Goal: Find specific page/section: Find specific page/section

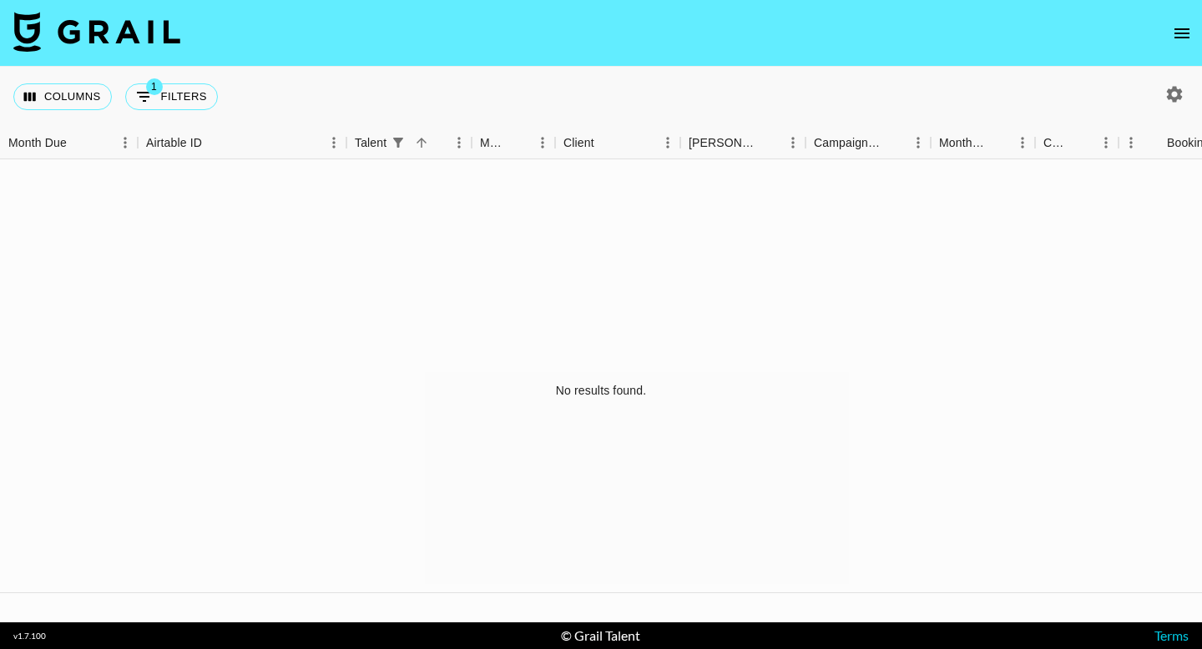
click at [1194, 43] on button "open drawer" at bounding box center [1181, 33] width 33 height 33
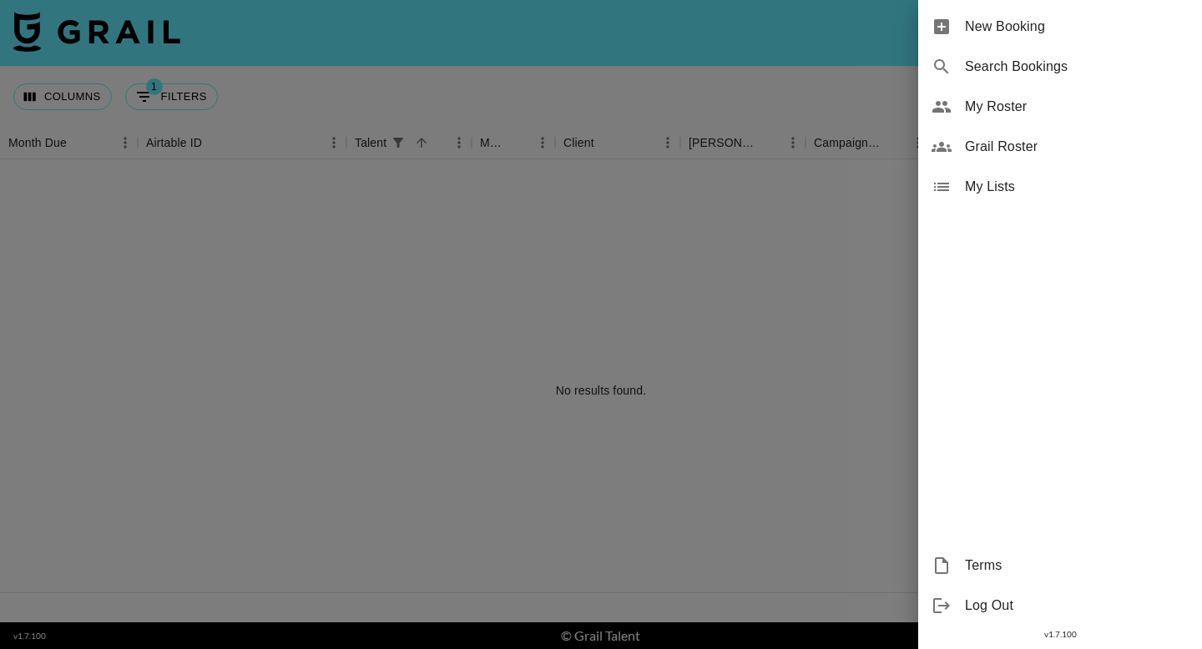
click at [1022, 139] on span "Grail Roster" at bounding box center [1077, 147] width 224 height 20
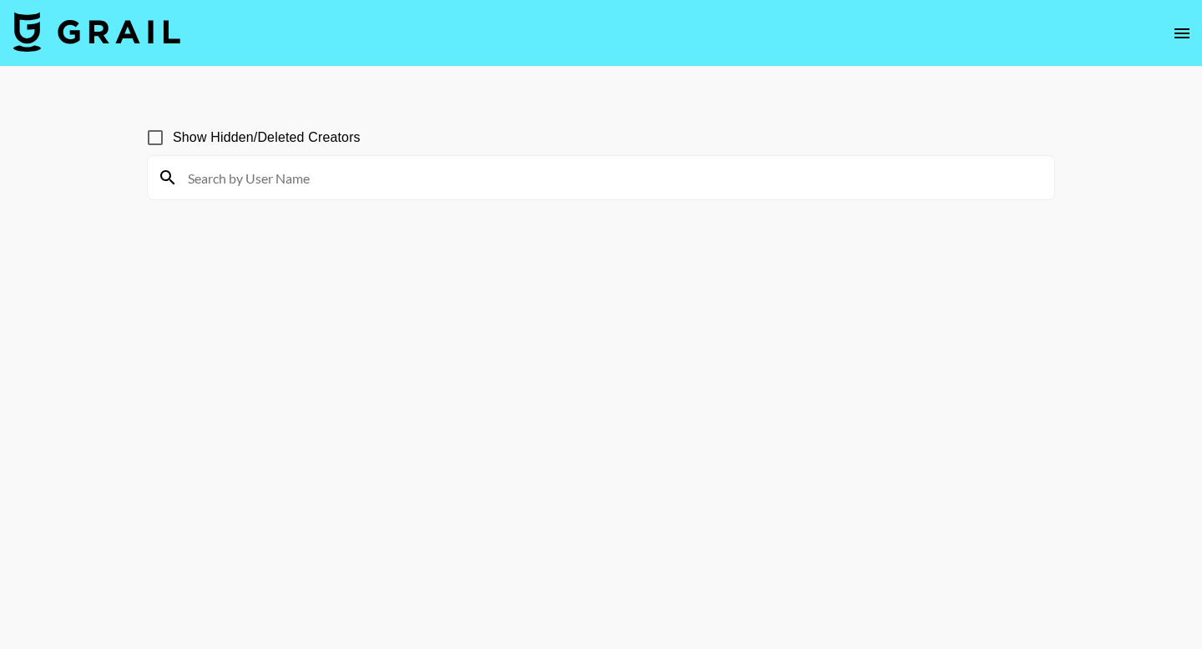
click at [637, 179] on input at bounding box center [611, 177] width 866 height 27
drag, startPoint x: 492, startPoint y: 188, endPoint x: 372, endPoint y: 100, distance: 148.1
click at [492, 188] on input "maisi" at bounding box center [611, 177] width 866 height 27
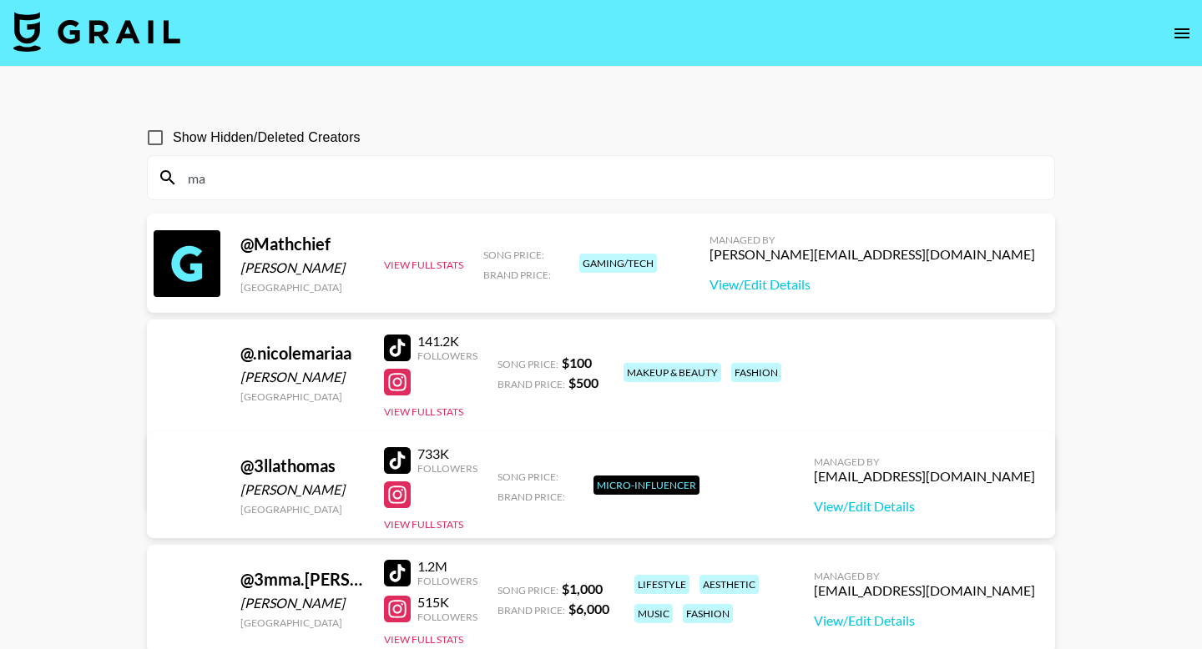
type input "m"
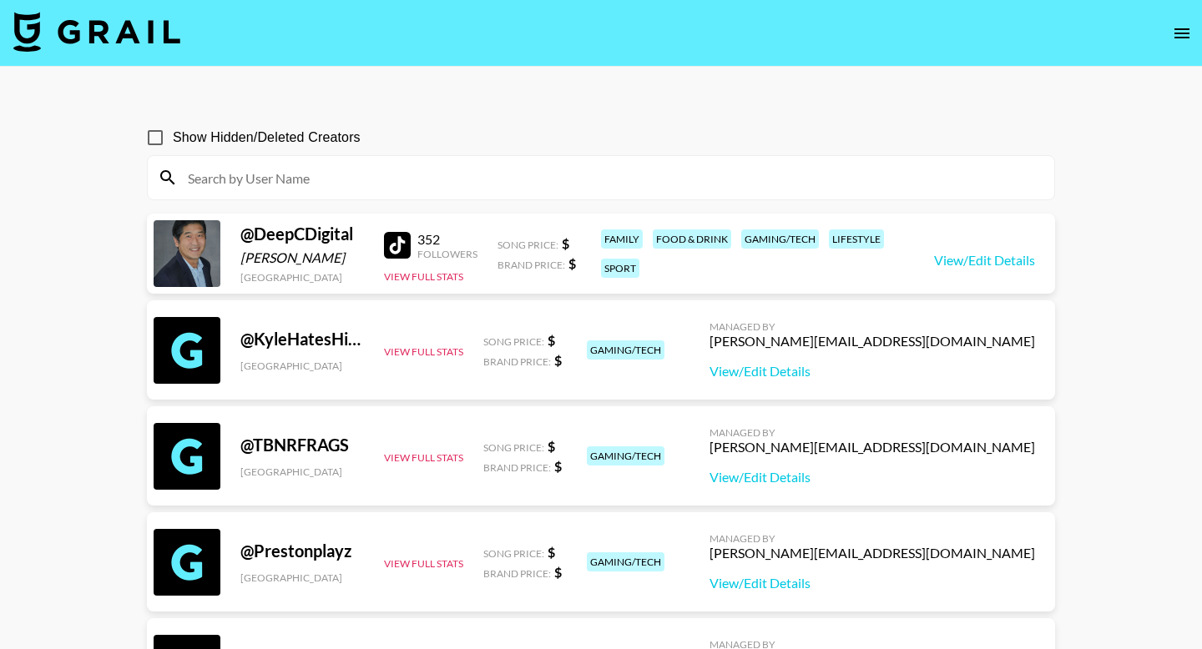
type input "n"
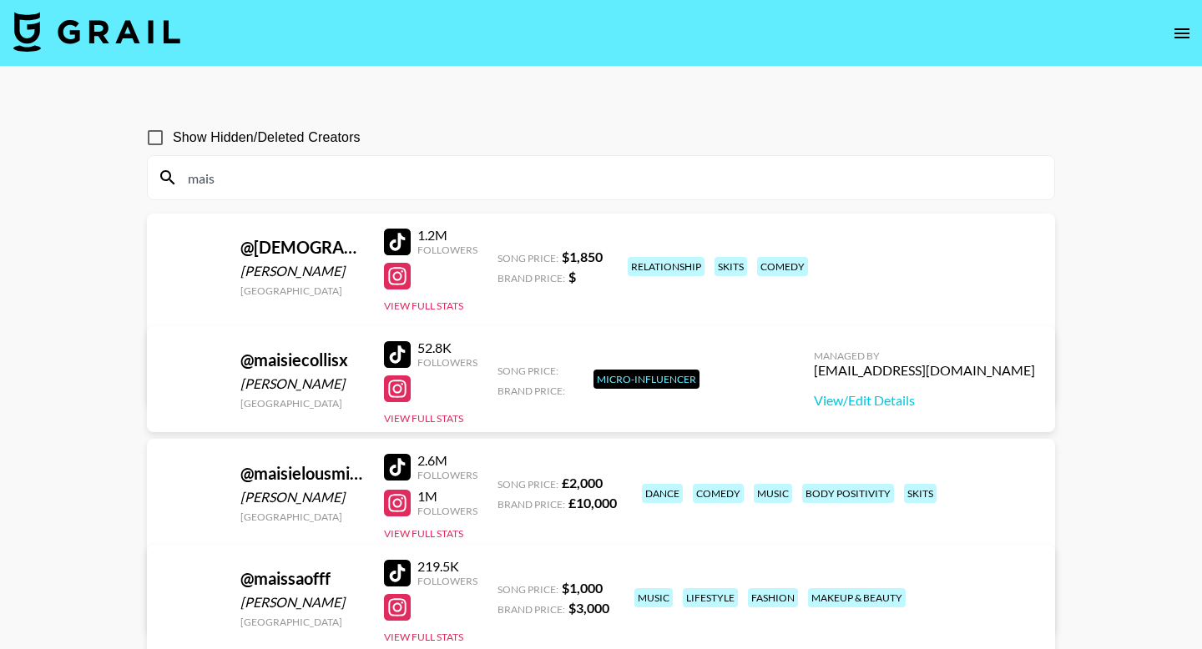
type input "mais"
